Goal: Task Accomplishment & Management: Manage account settings

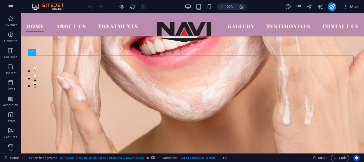
click at [10, 5] on icon "button" at bounding box center [11, 6] width 6 height 6
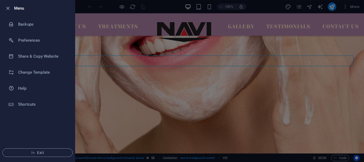
click at [102, 8] on div at bounding box center [182, 81] width 364 height 162
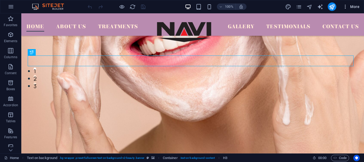
click at [347, 8] on icon "button" at bounding box center [345, 6] width 5 height 5
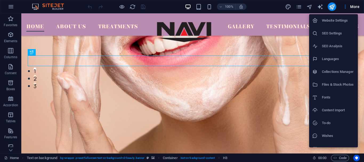
click at [9, 150] on div at bounding box center [182, 81] width 364 height 162
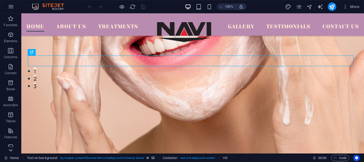
click at [13, 150] on icon at bounding box center [10, 149] width 7 height 7
click at [299, 9] on icon "pages" at bounding box center [299, 7] width 6 height 6
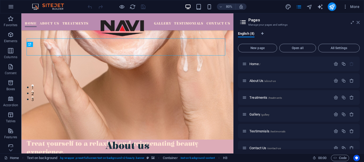
click at [359, 22] on icon at bounding box center [358, 22] width 3 height 4
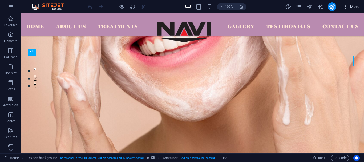
click at [352, 8] on span "More" at bounding box center [351, 6] width 17 height 5
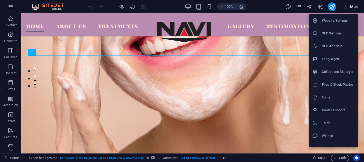
click at [323, 22] on h6 "Website Settings" at bounding box center [338, 20] width 33 height 6
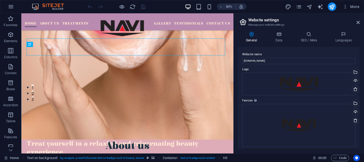
click at [361, 21] on aside "Website settings Manage your website settings General Data SEO / Meta Languages…" at bounding box center [299, 83] width 131 height 140
click at [358, 22] on icon at bounding box center [358, 22] width 3 height 4
